Goal: Task Accomplishment & Management: Use online tool/utility

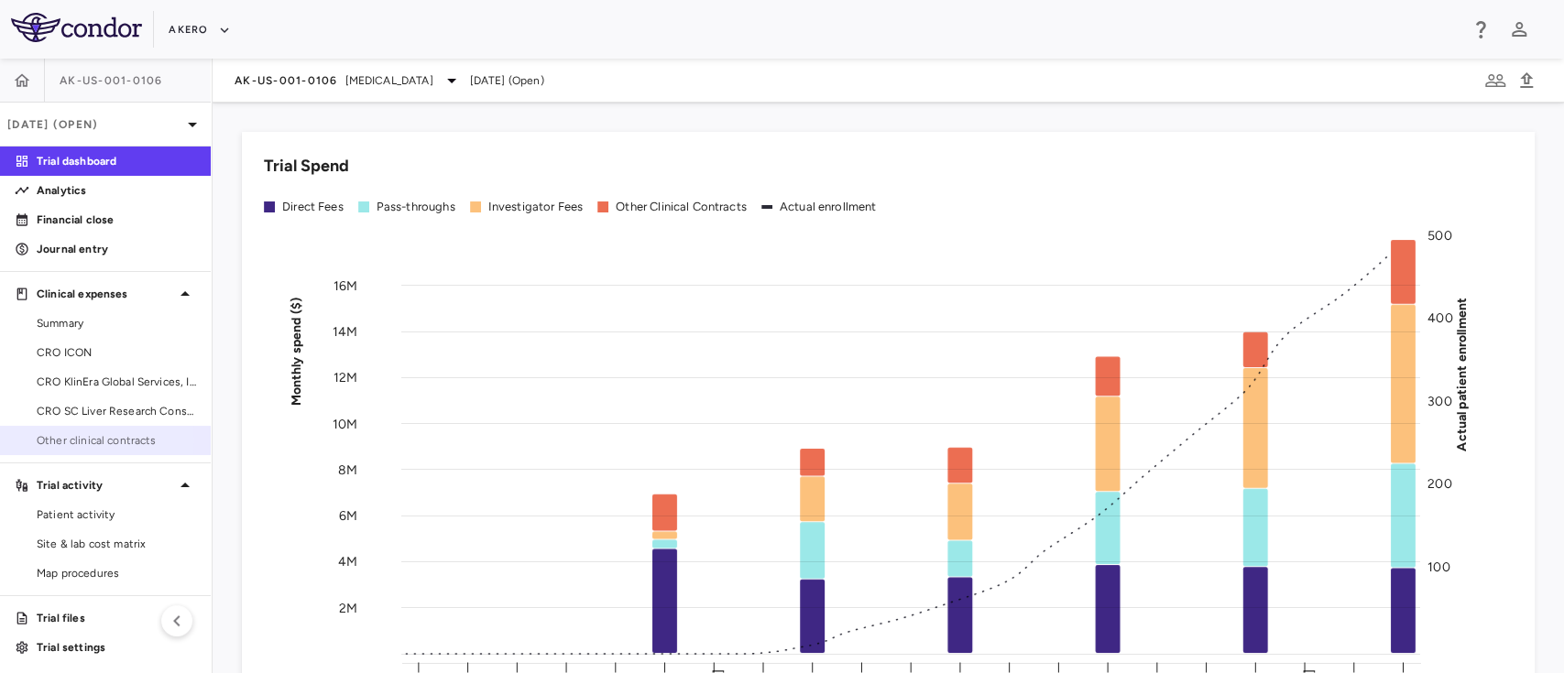
click at [74, 441] on span "Other clinical contracts" at bounding box center [116, 440] width 159 height 16
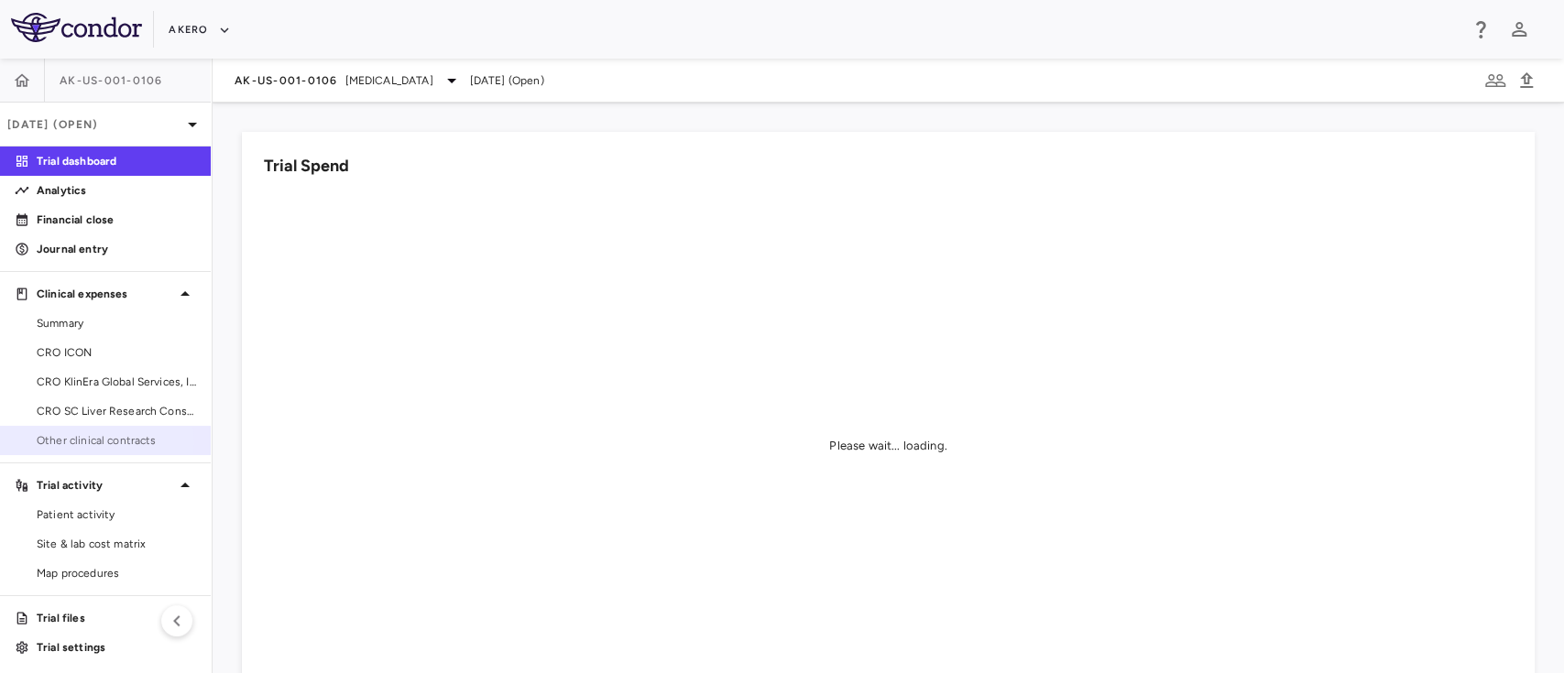
click at [88, 442] on span "Other clinical contracts" at bounding box center [116, 440] width 159 height 16
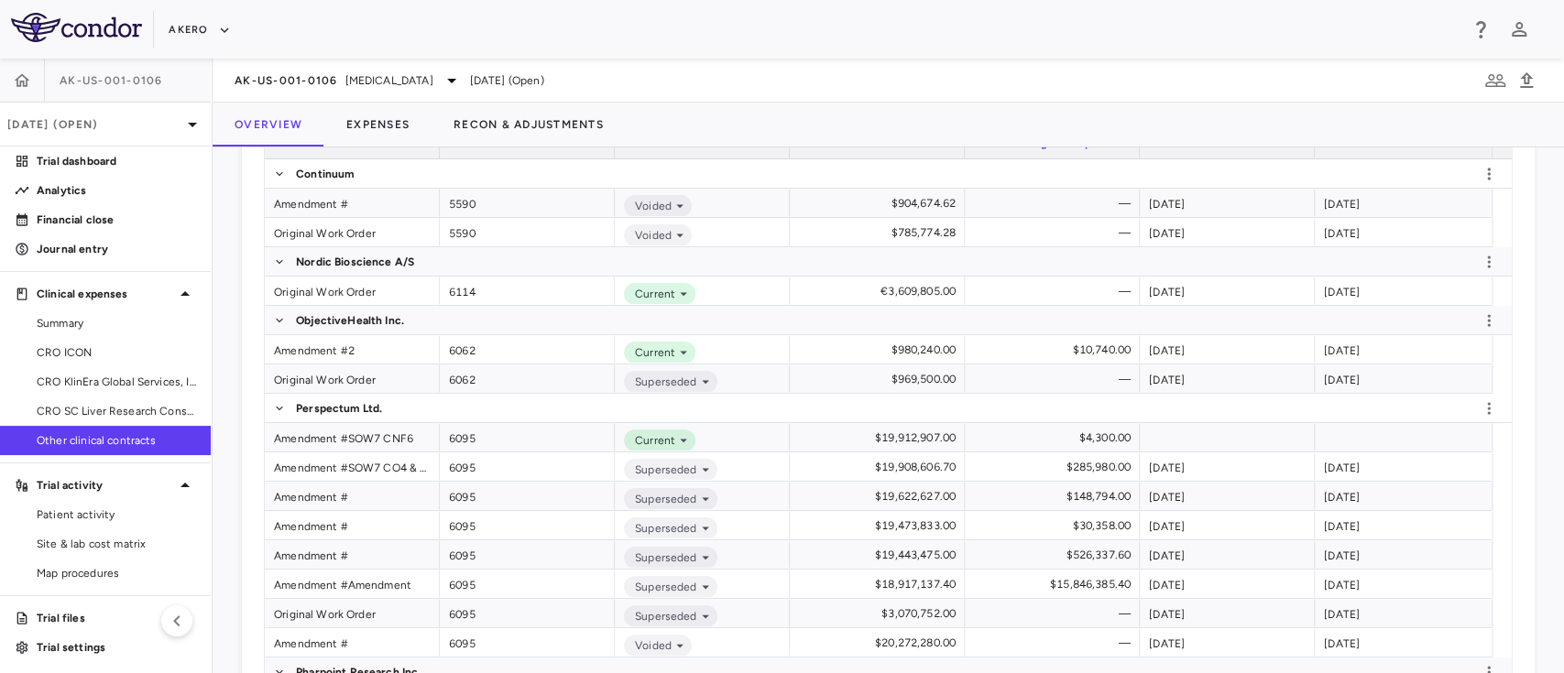
scroll to position [463, 0]
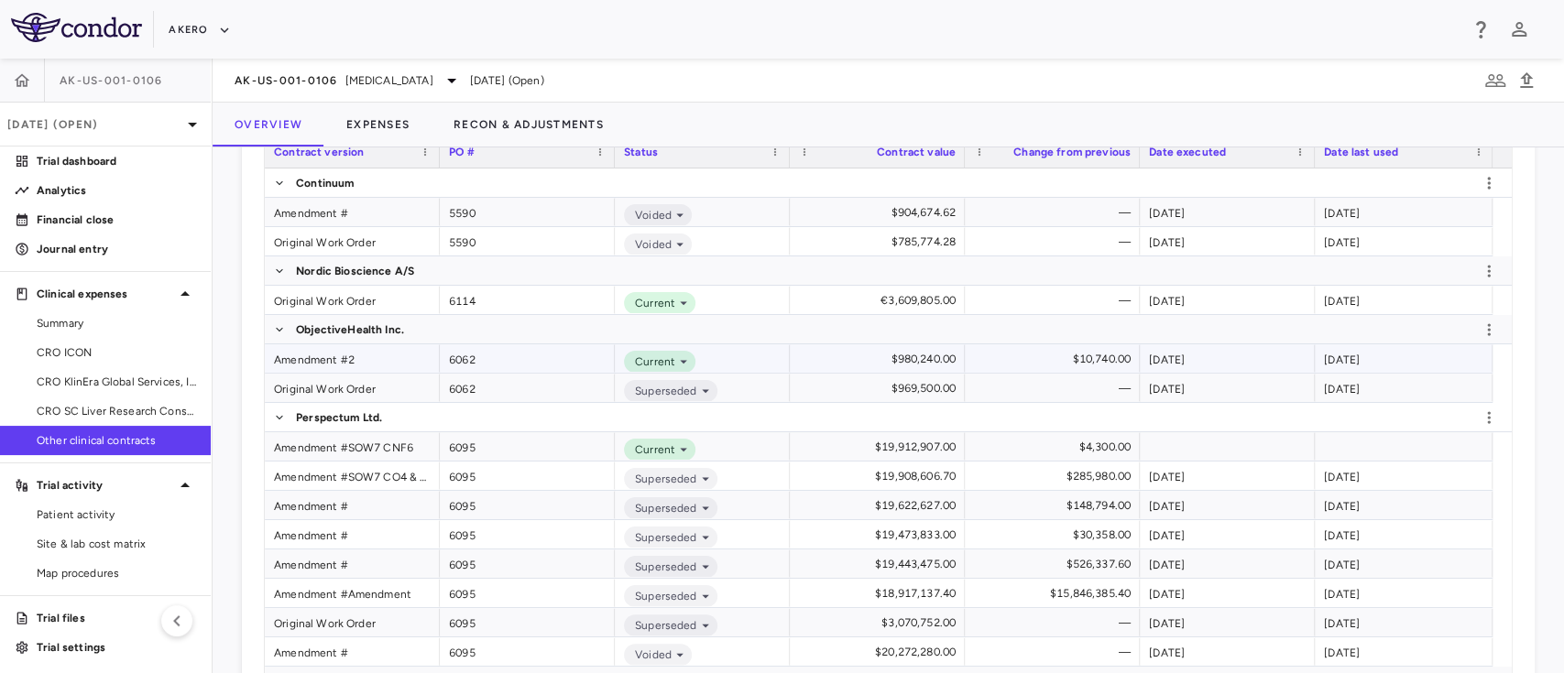
click at [319, 356] on div "Amendment #2" at bounding box center [352, 358] width 175 height 28
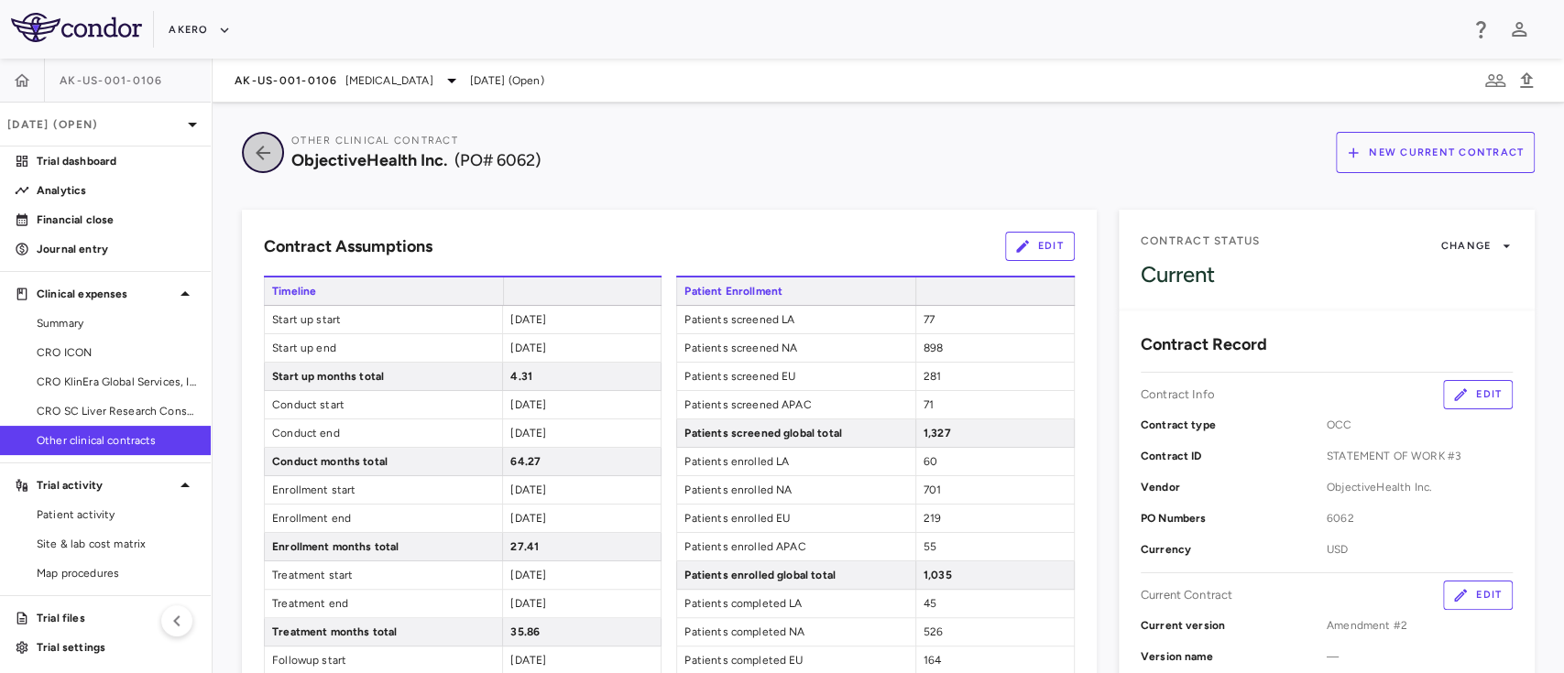
click at [254, 153] on icon "button" at bounding box center [262, 153] width 33 height 22
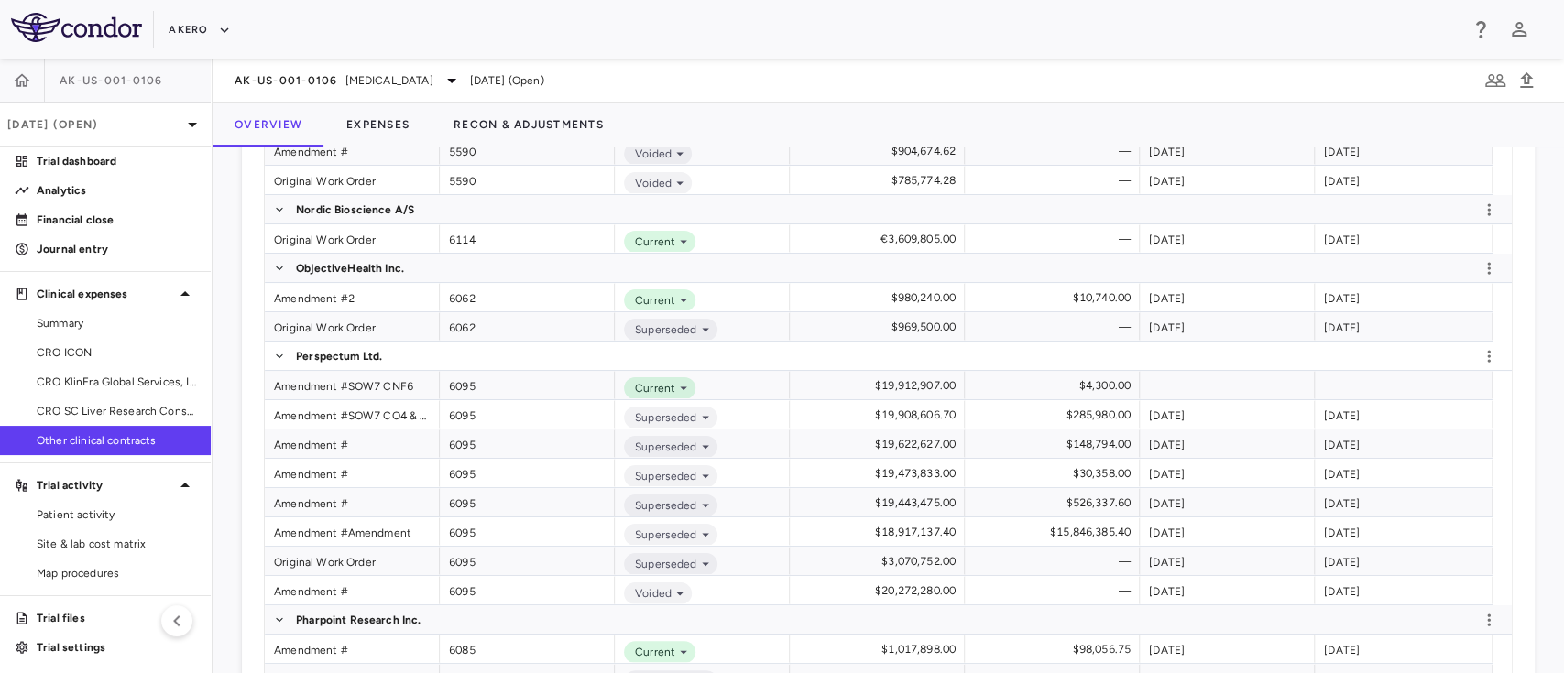
scroll to position [530, 0]
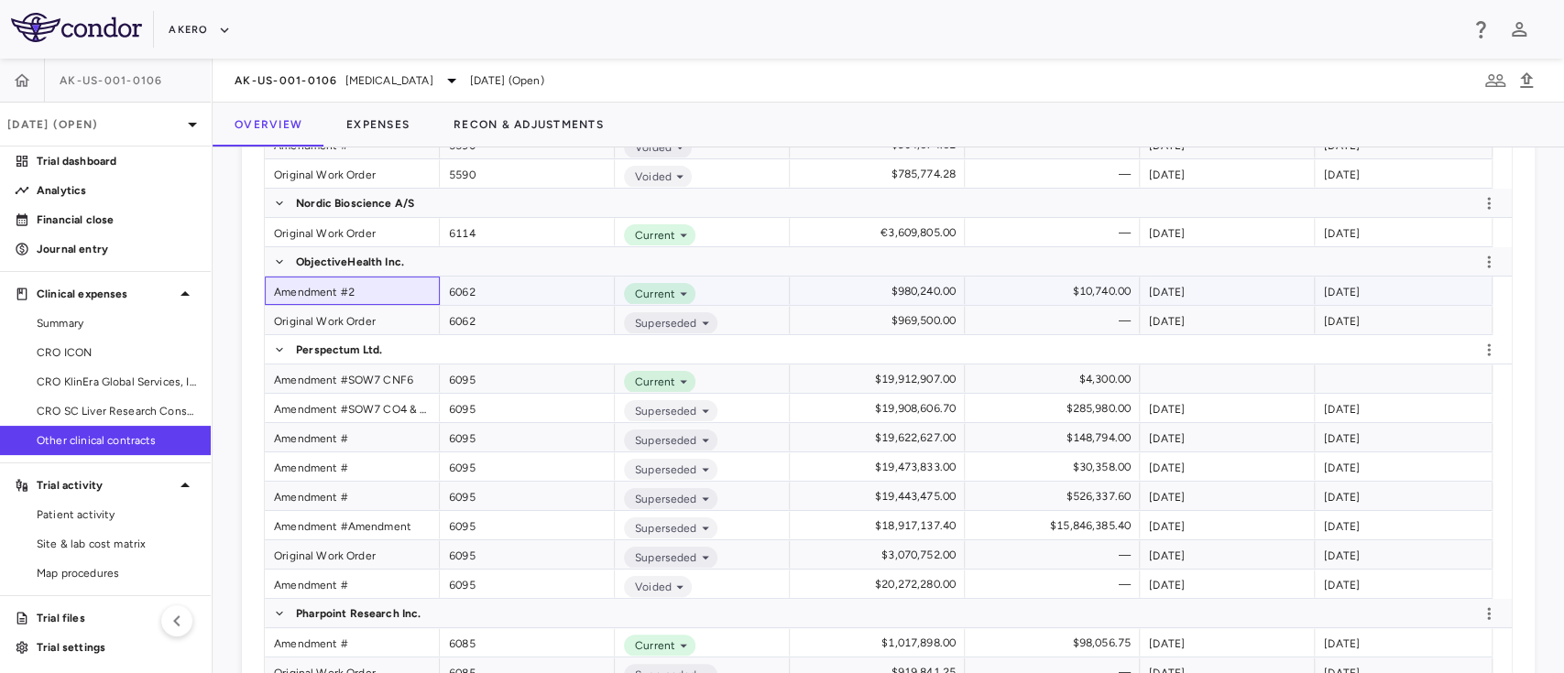
click at [332, 292] on div "Amendment #2" at bounding box center [352, 291] width 175 height 28
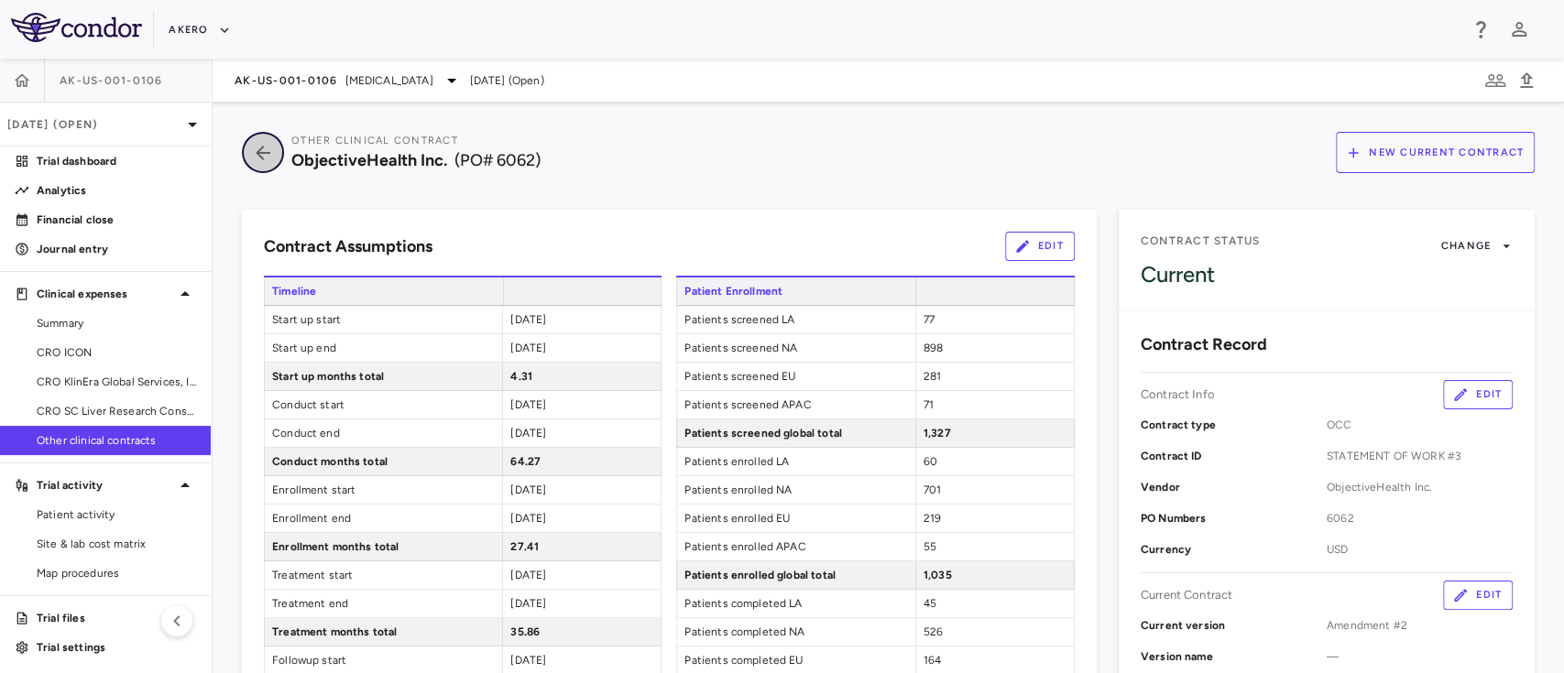
click at [265, 163] on icon "button" at bounding box center [262, 153] width 33 height 22
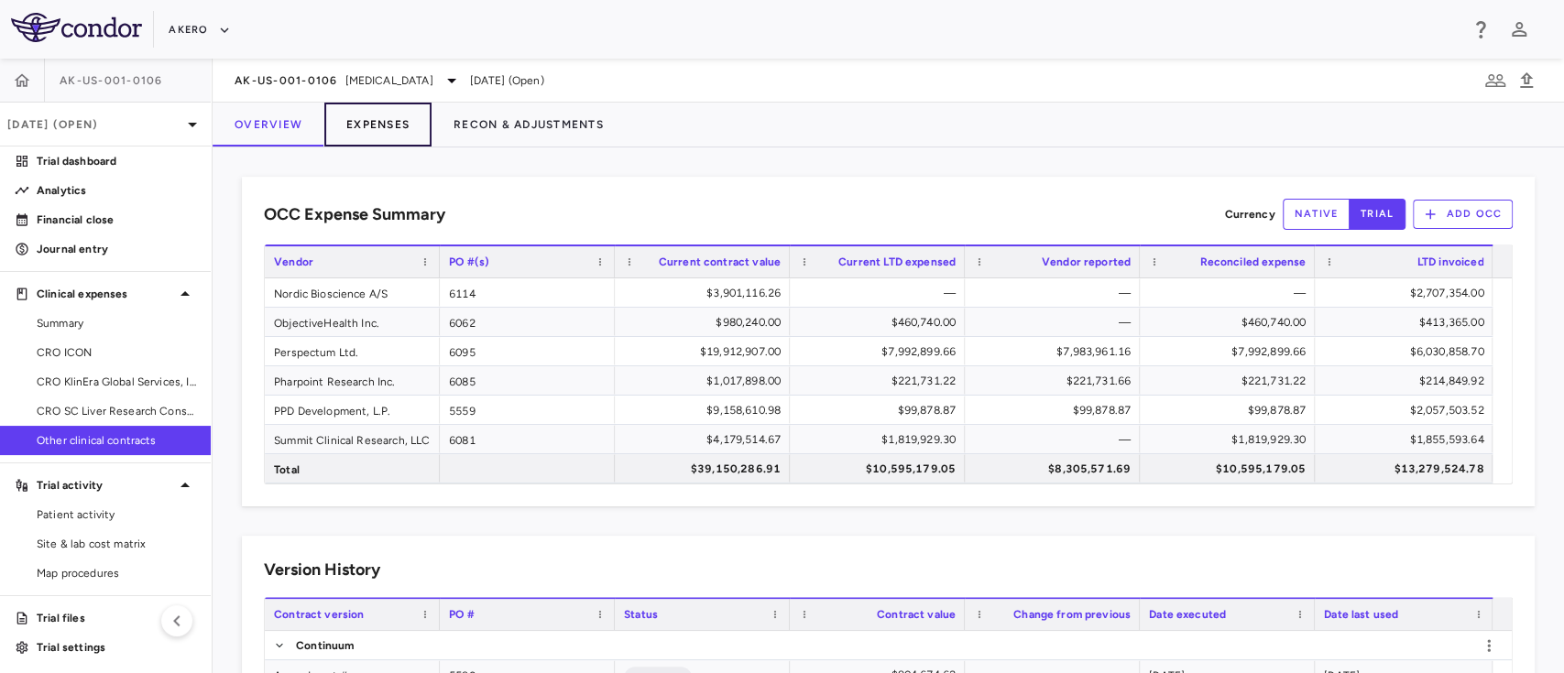
click at [349, 128] on button "Expenses" at bounding box center [377, 125] width 107 height 44
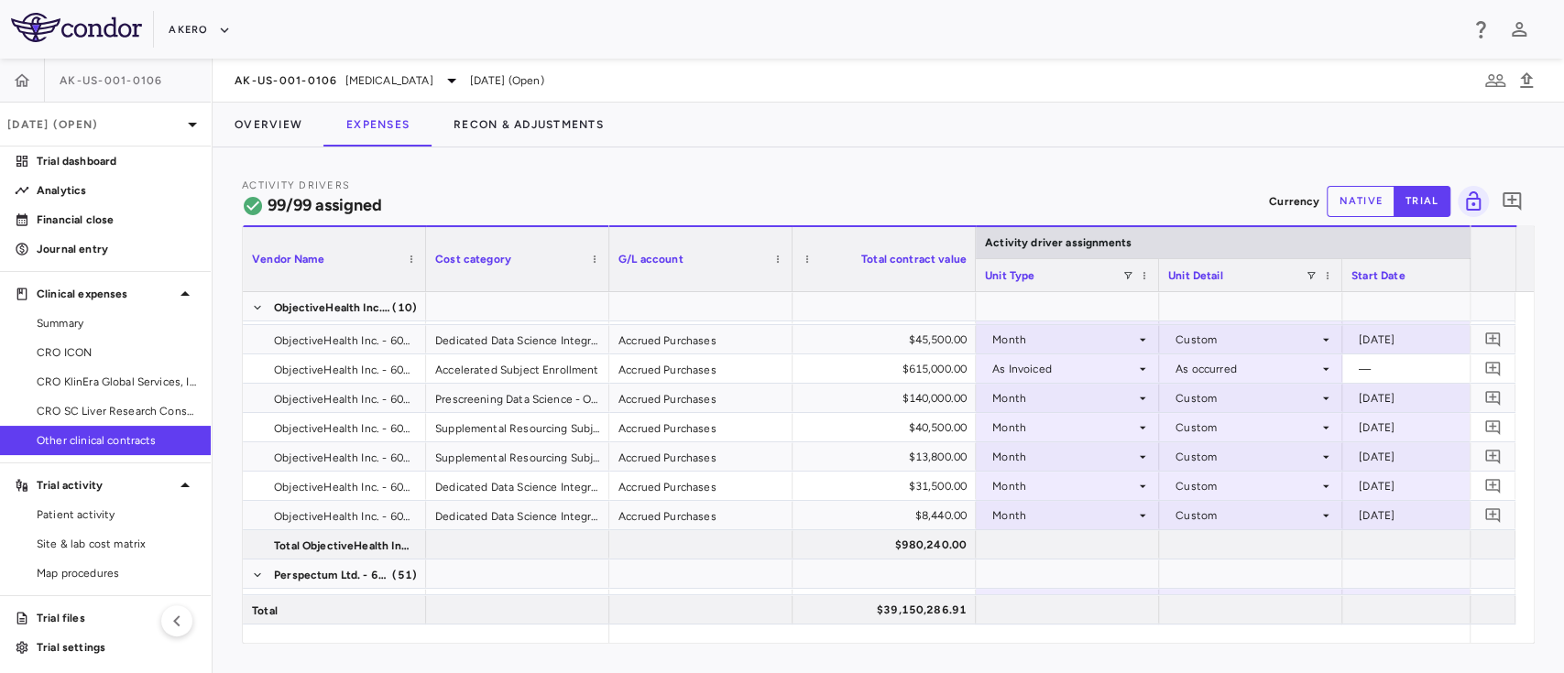
scroll to position [234, 0]
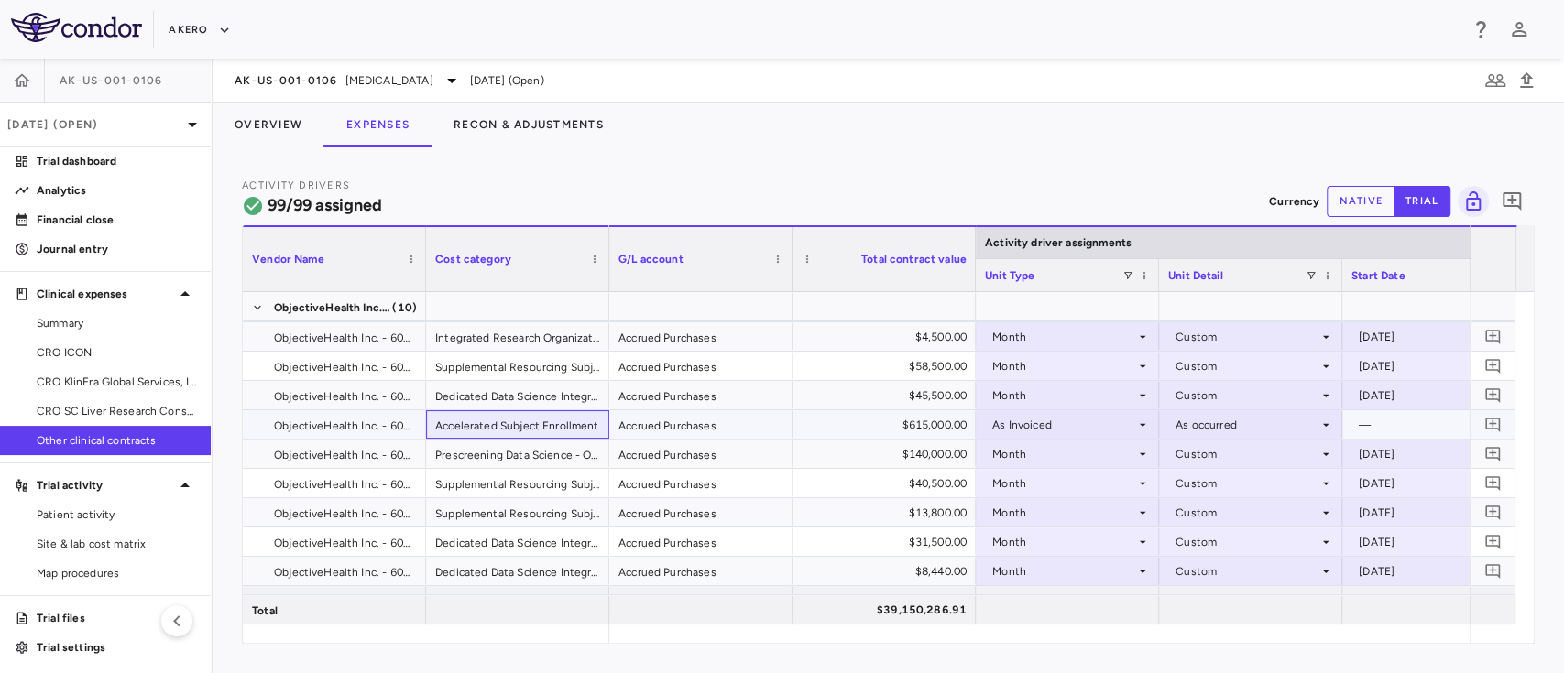
click at [492, 427] on div "Accelerated Subject Enrollment" at bounding box center [517, 424] width 183 height 28
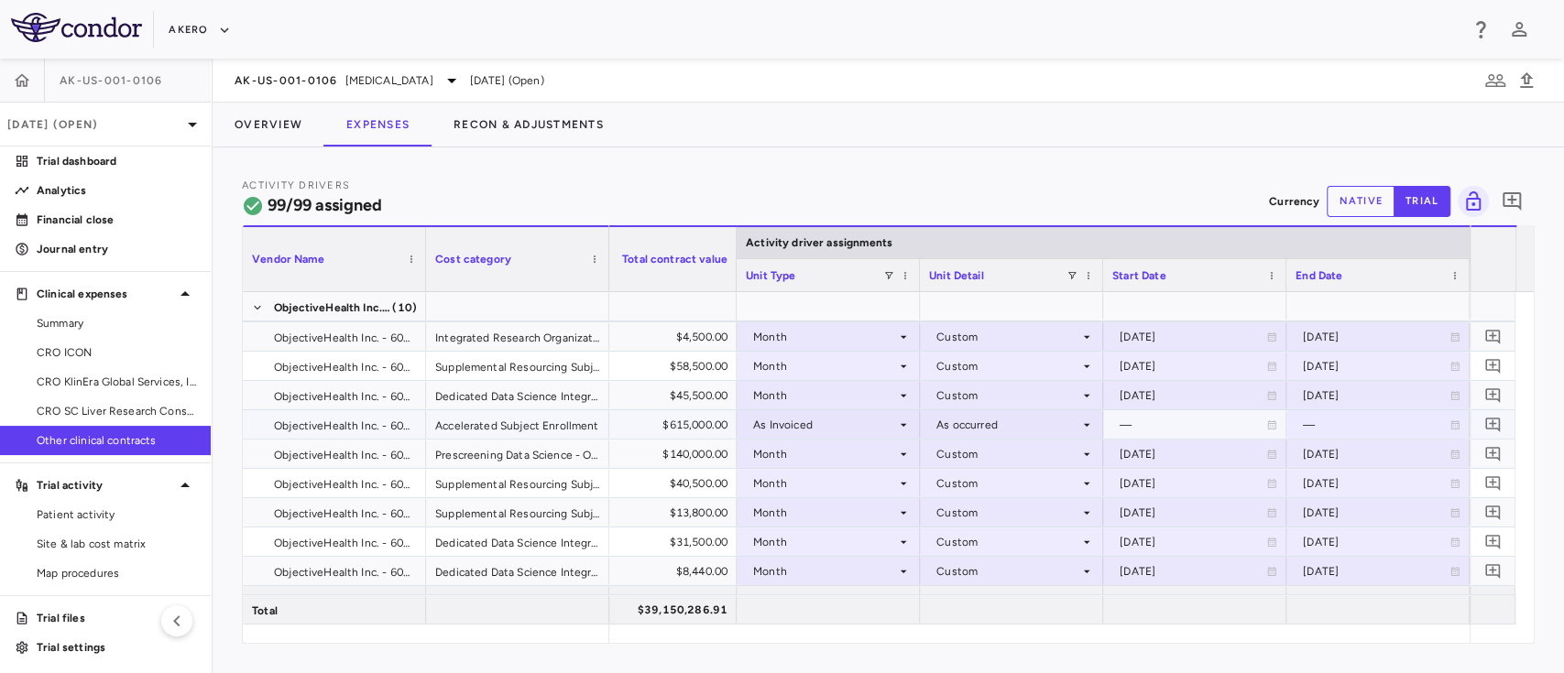
scroll to position [0, 0]
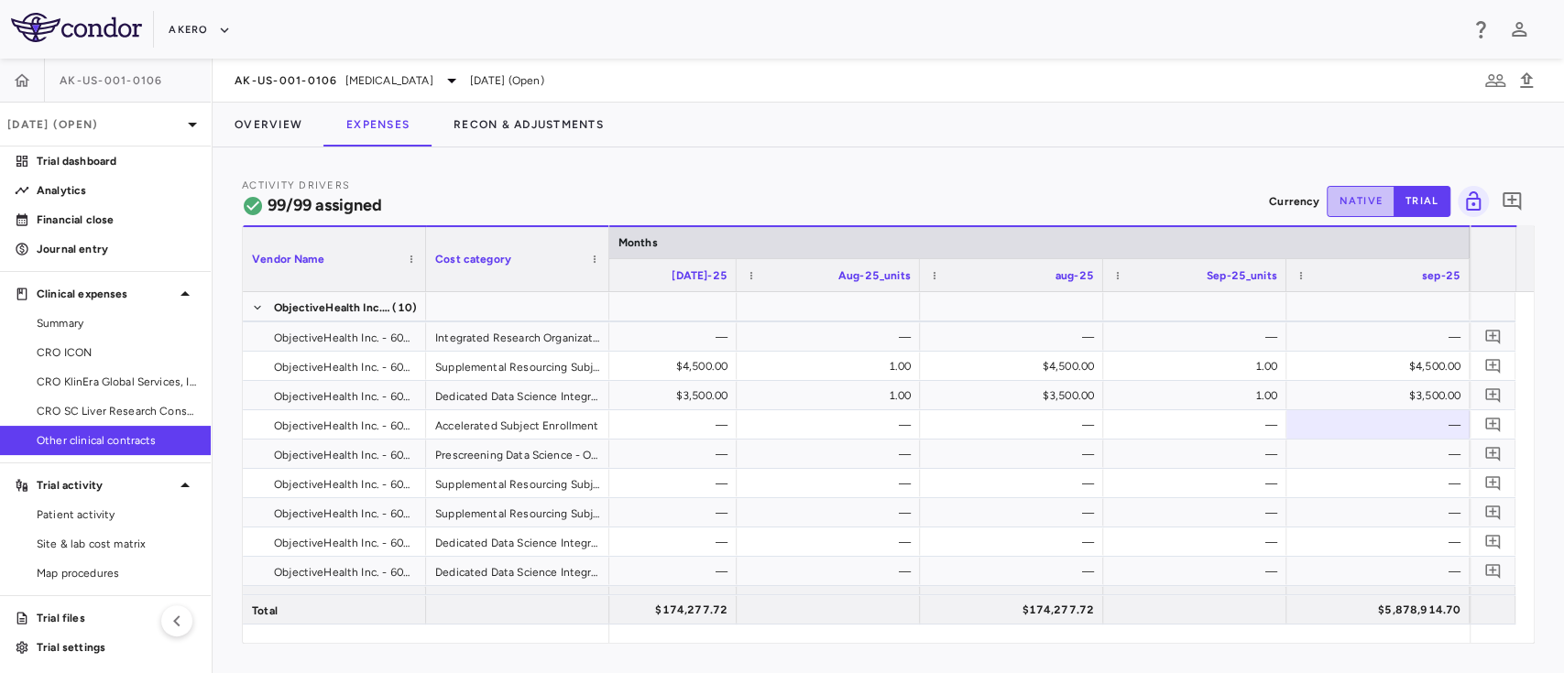
click at [1351, 202] on button "native" at bounding box center [1360, 201] width 68 height 31
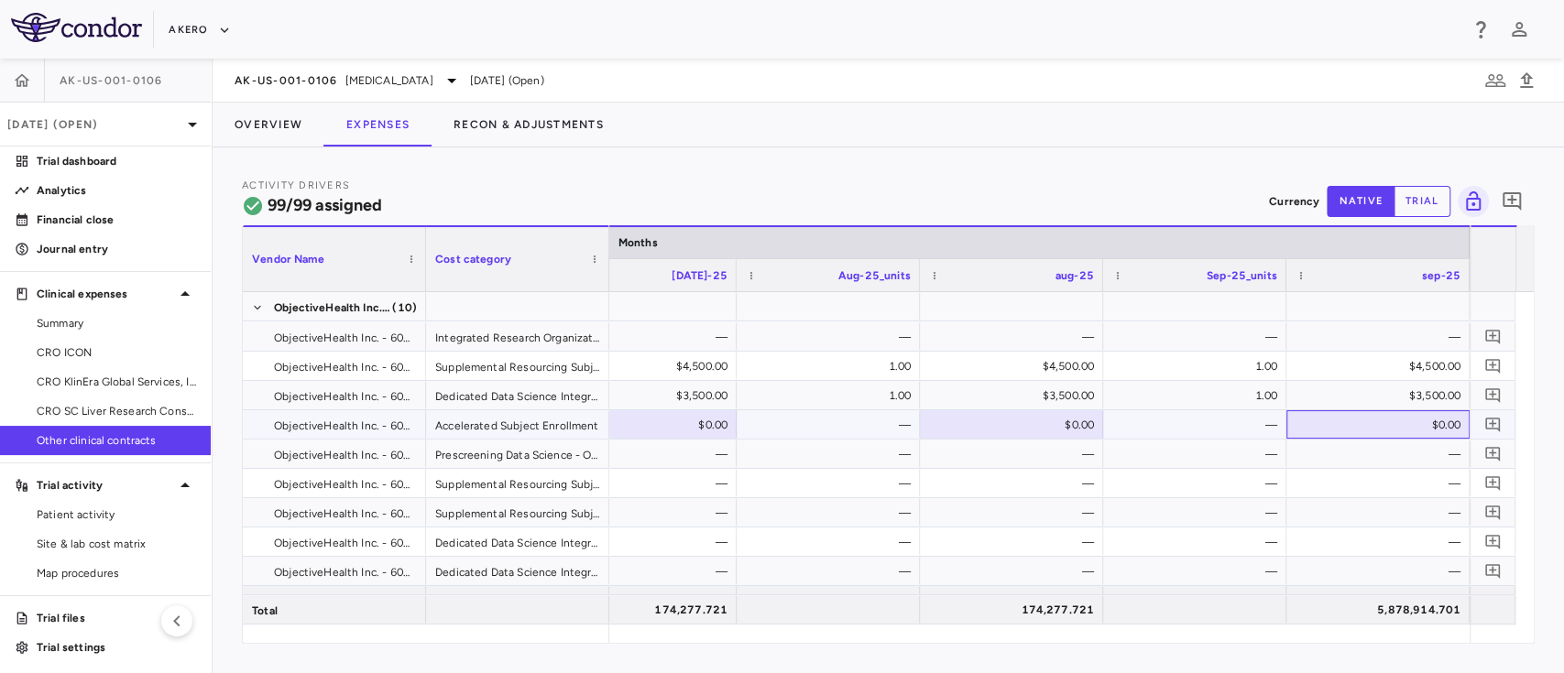
click at [1403, 427] on div "$0.00" at bounding box center [1381, 424] width 158 height 29
paste input "********"
type input "********"
click at [1314, 485] on div "—" at bounding box center [1381, 483] width 158 height 29
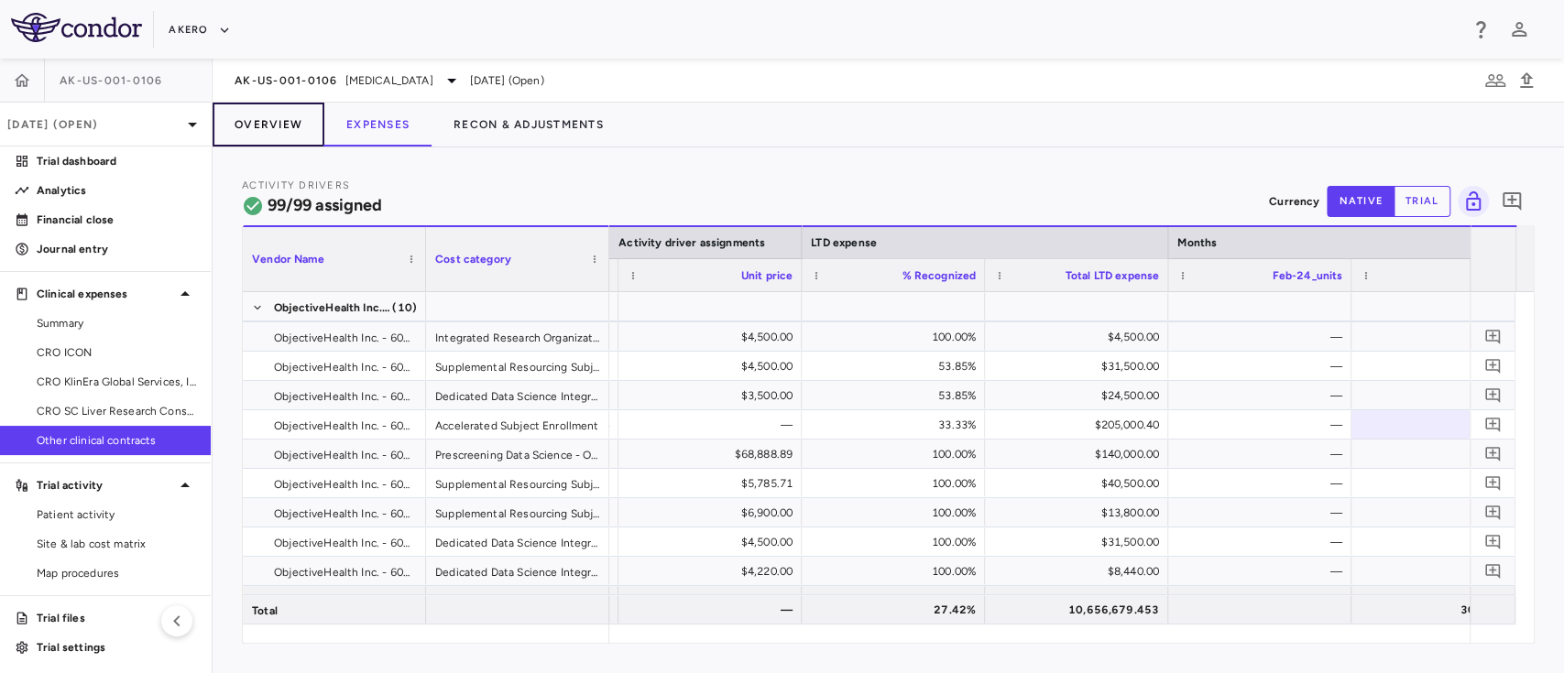
click at [264, 125] on button "Overview" at bounding box center [268, 125] width 112 height 44
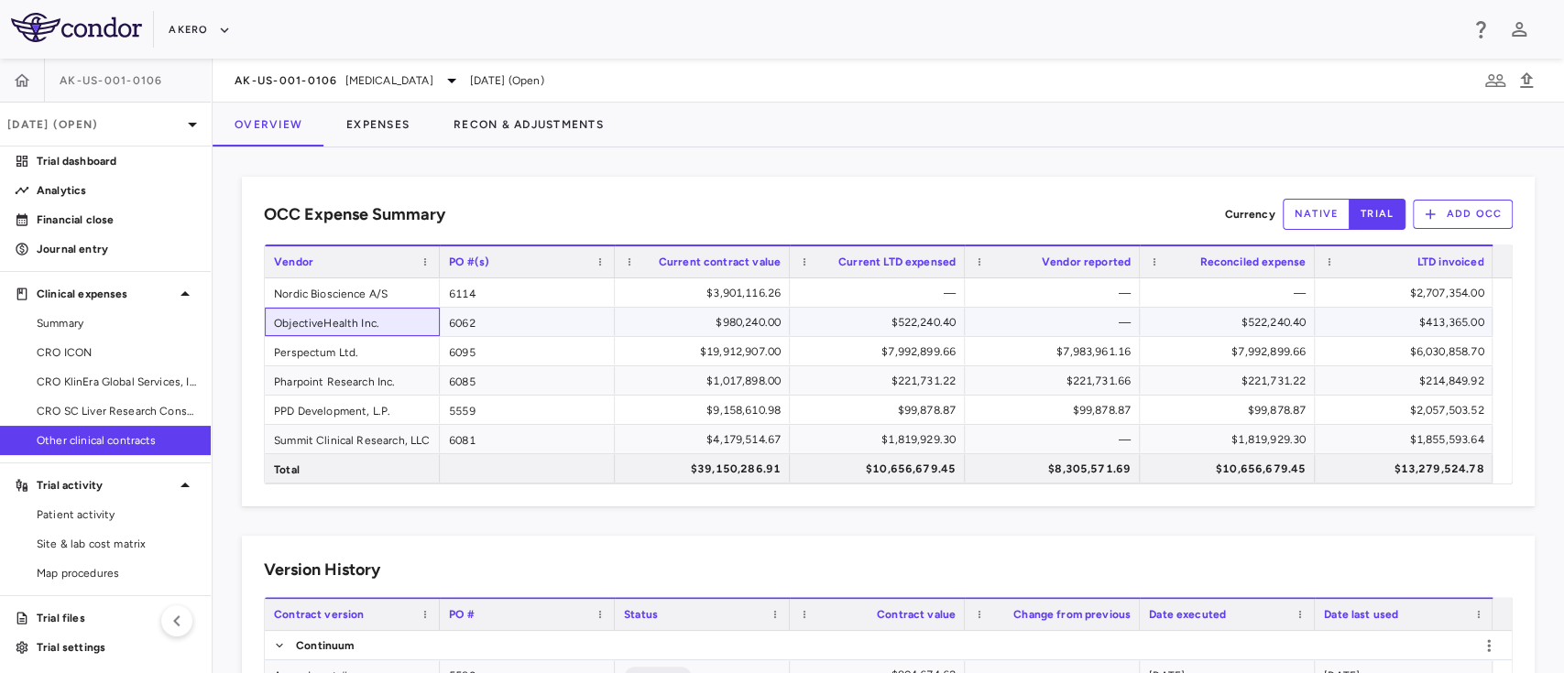
click at [410, 331] on div "ObjectiveHealth Inc." at bounding box center [352, 322] width 175 height 28
